Goal: Transaction & Acquisition: Purchase product/service

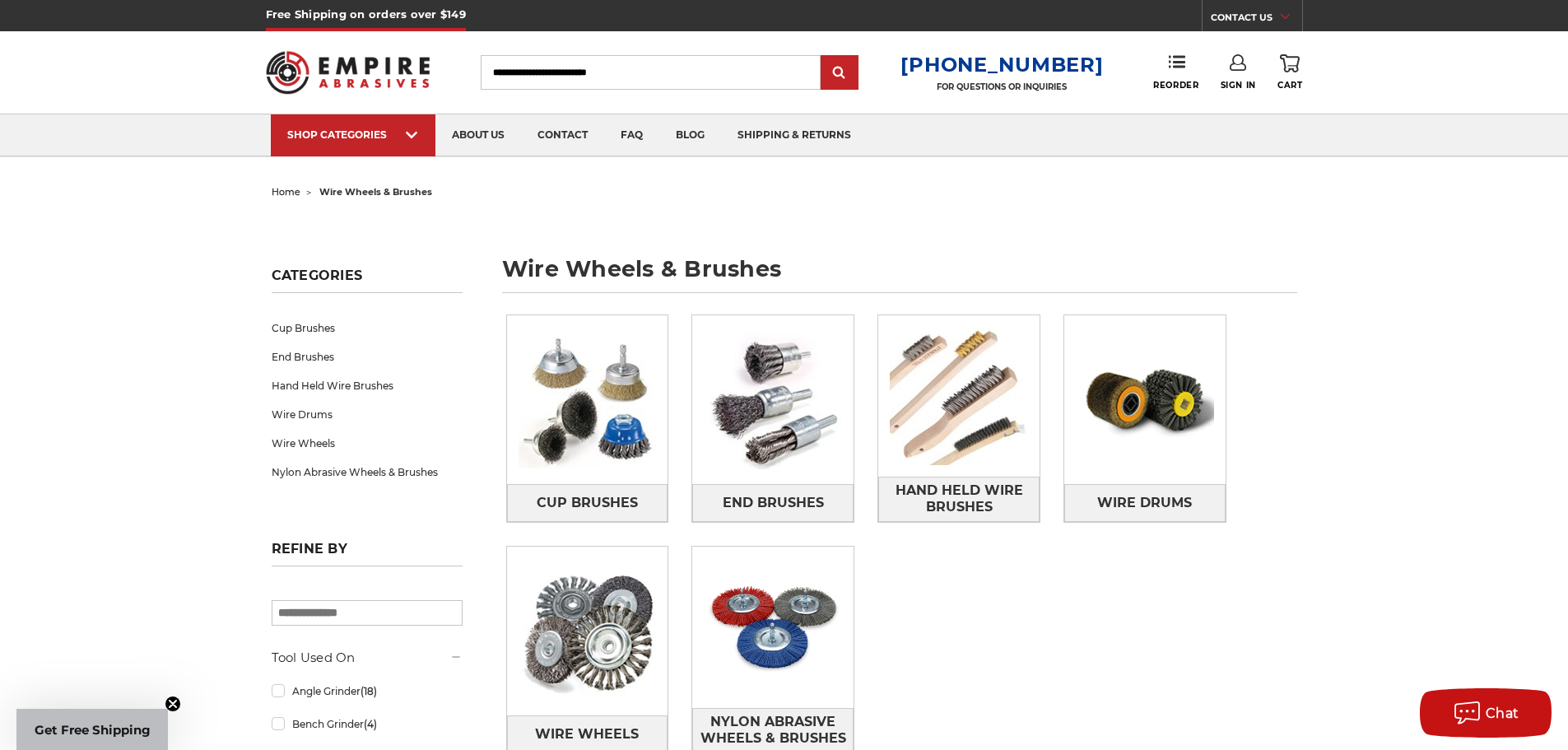
scroll to position [83, 0]
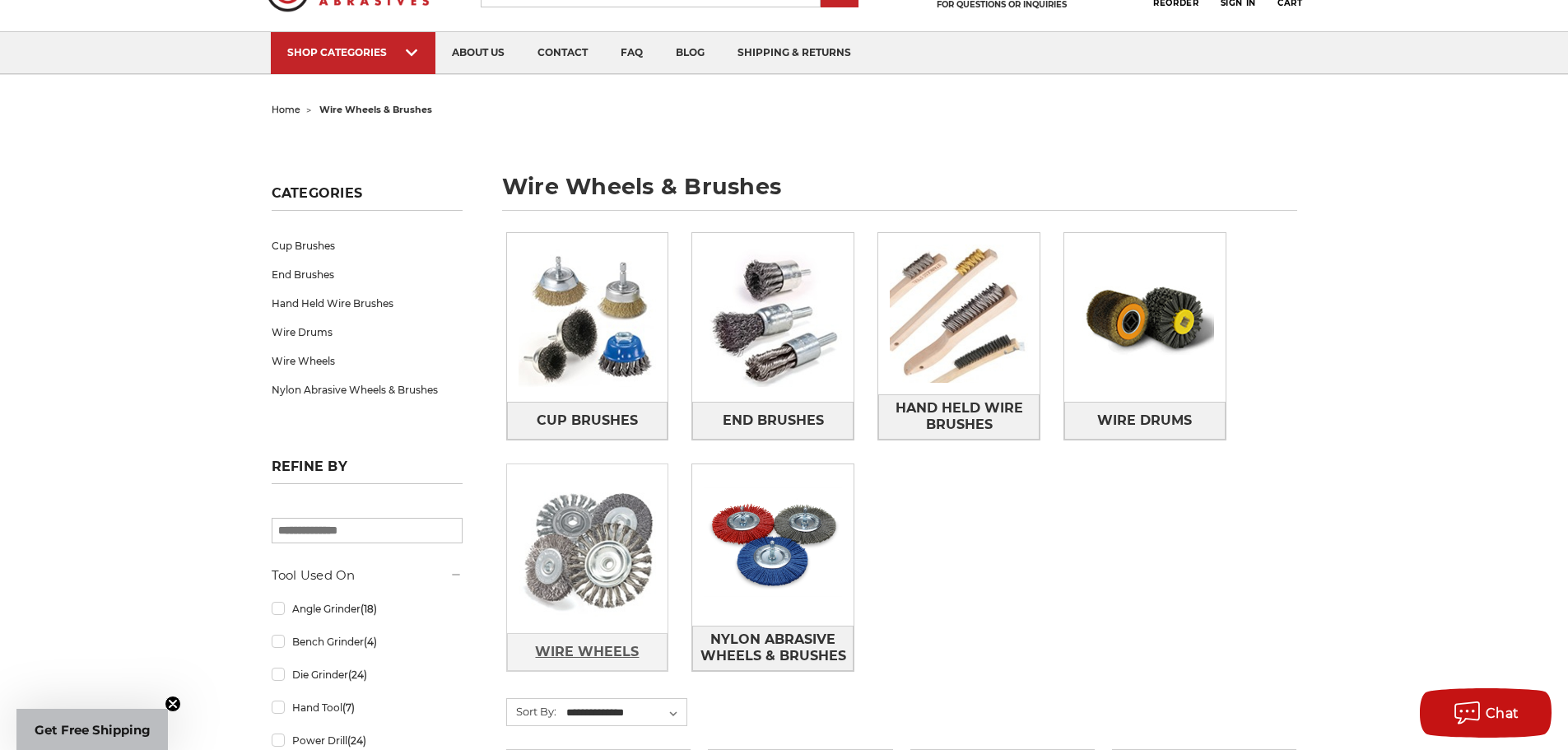
click at [603, 653] on span "Wire Wheels" at bounding box center [587, 652] width 104 height 28
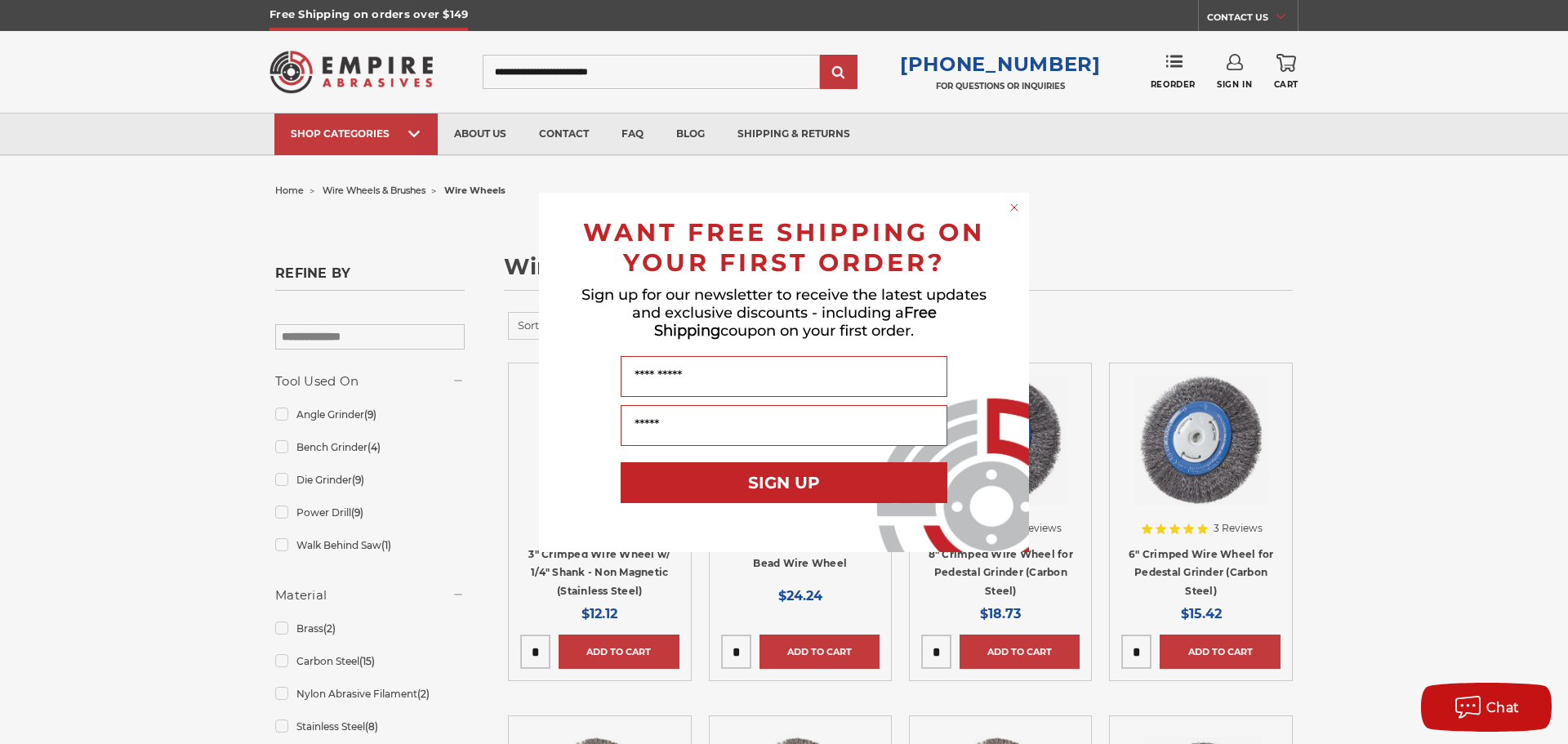
click at [1020, 206] on circle "Close dialog" at bounding box center [1015, 206] width 16 height 16
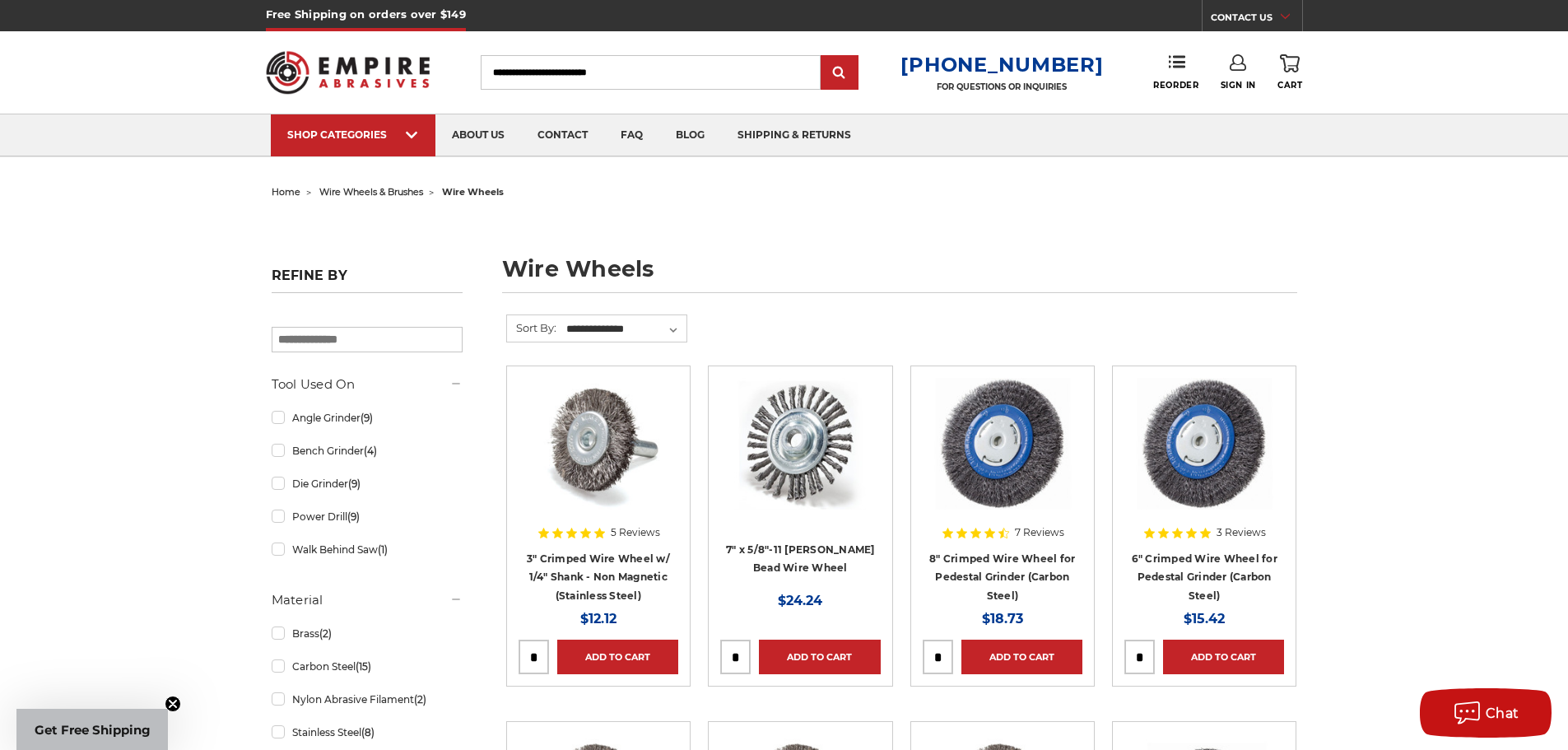
scroll to position [83, 0]
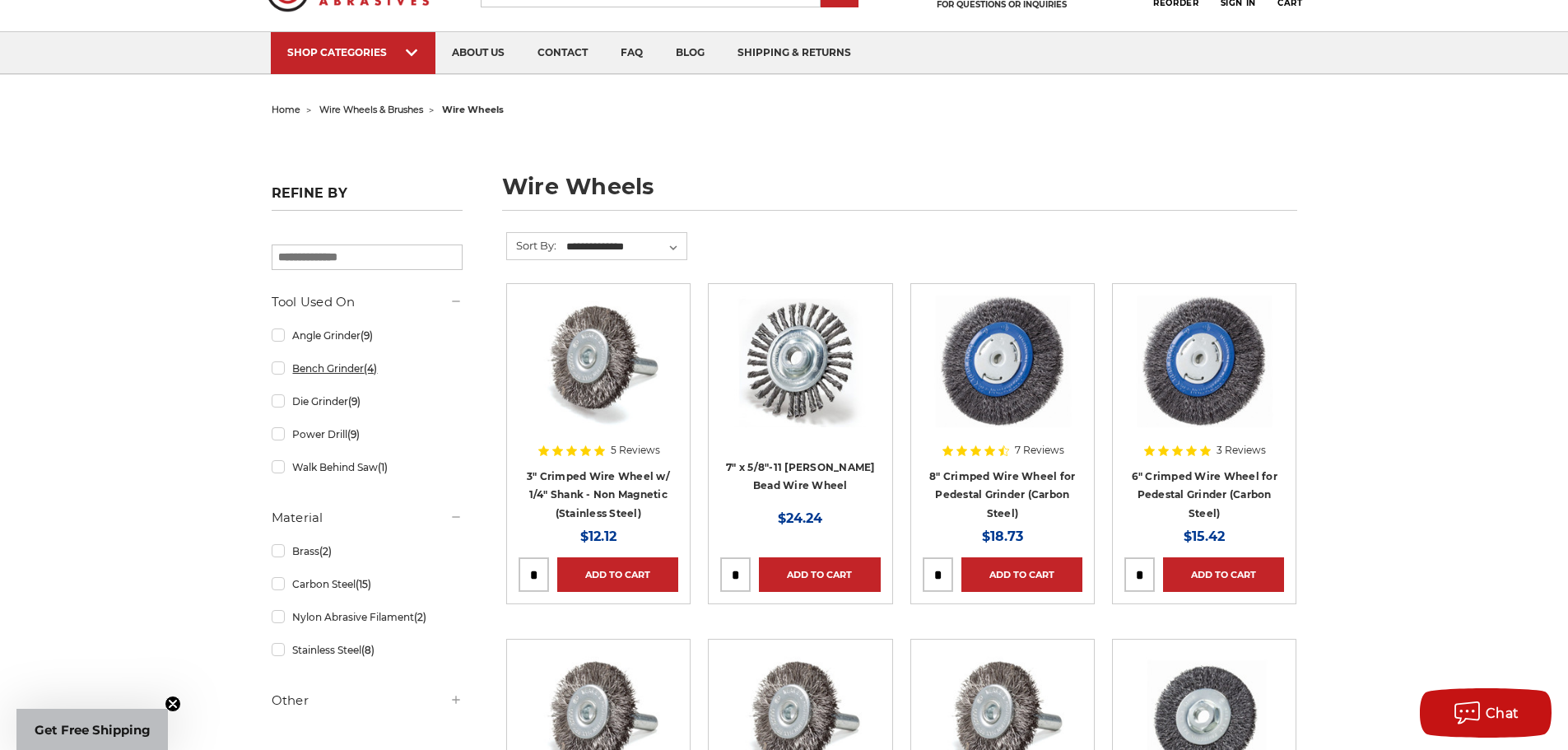
click at [283, 374] on link "Bench Grinder (4)" at bounding box center [367, 368] width 191 height 29
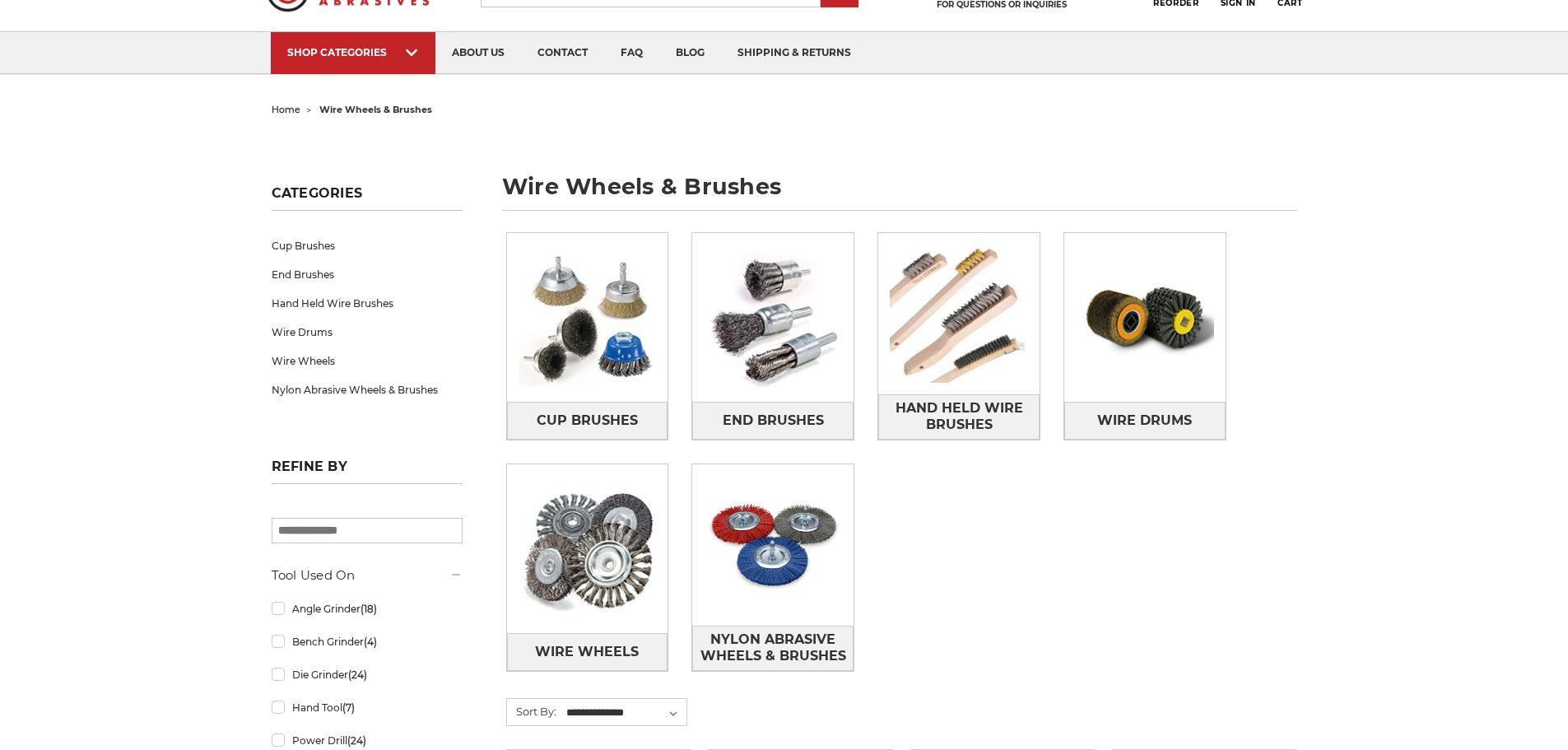
scroll to position [83, 0]
